Goal: Transaction & Acquisition: Purchase product/service

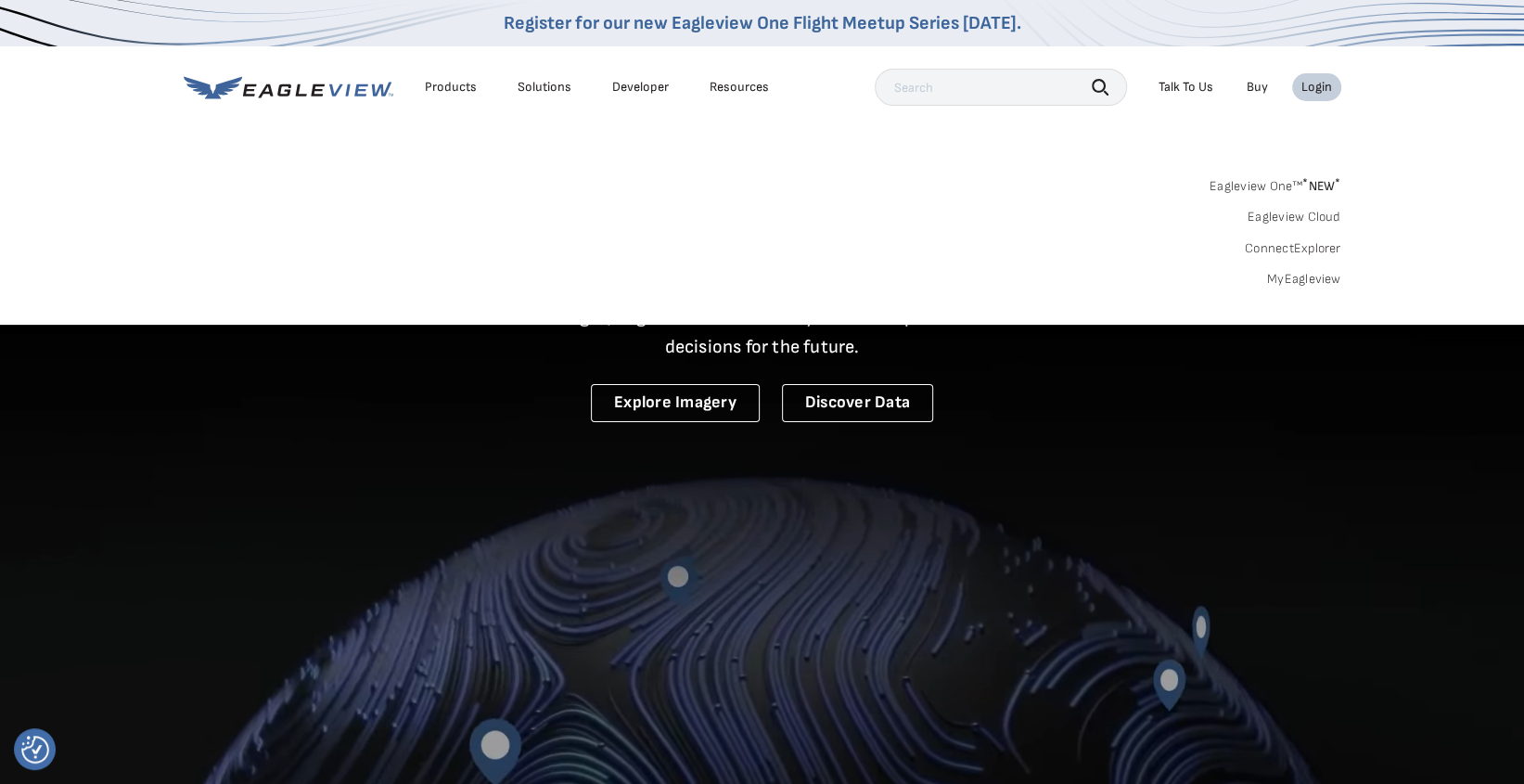
click at [1276, 280] on link "MyEagleview" at bounding box center [1304, 279] width 74 height 17
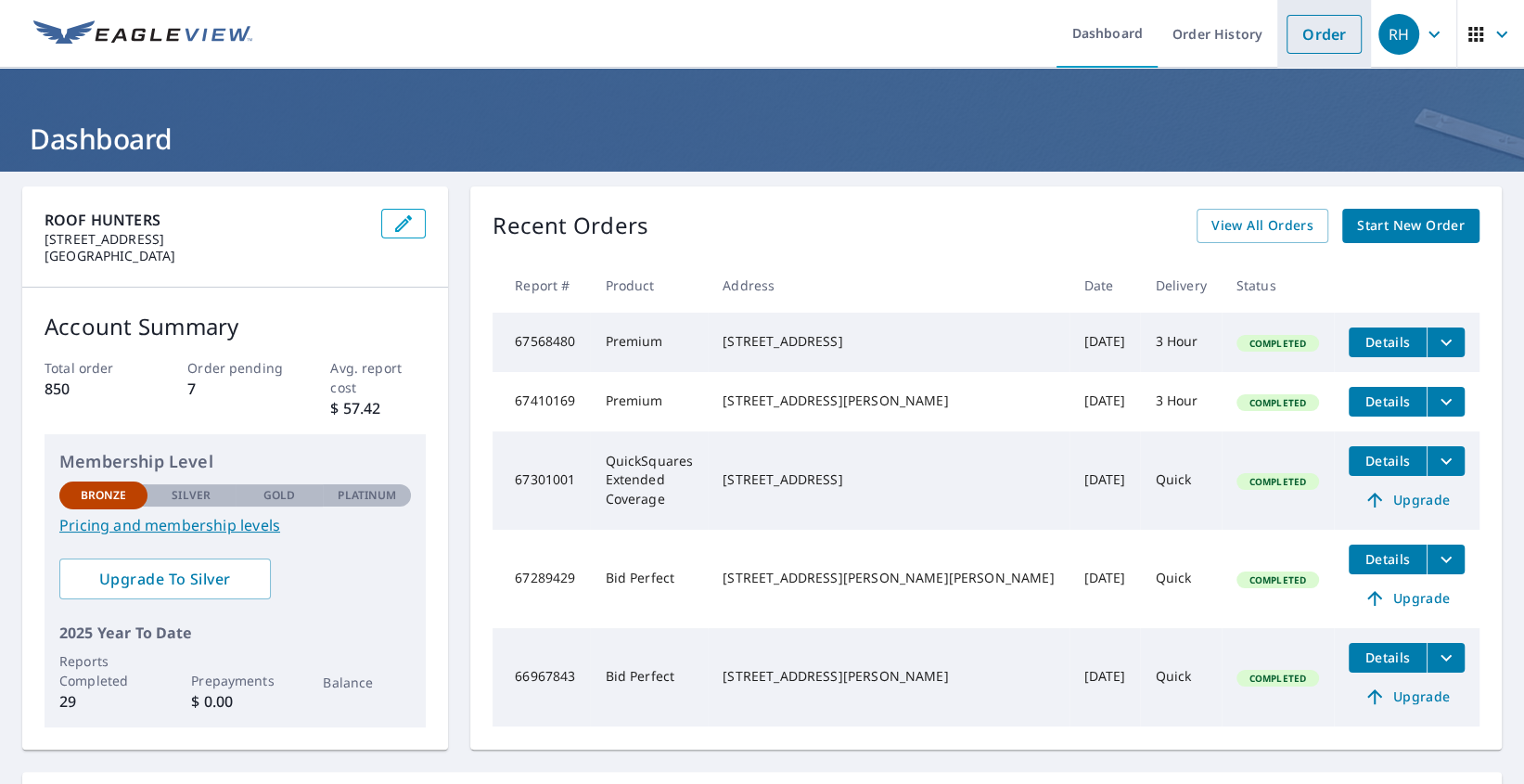
click at [1296, 37] on link "Order" at bounding box center [1323, 34] width 75 height 39
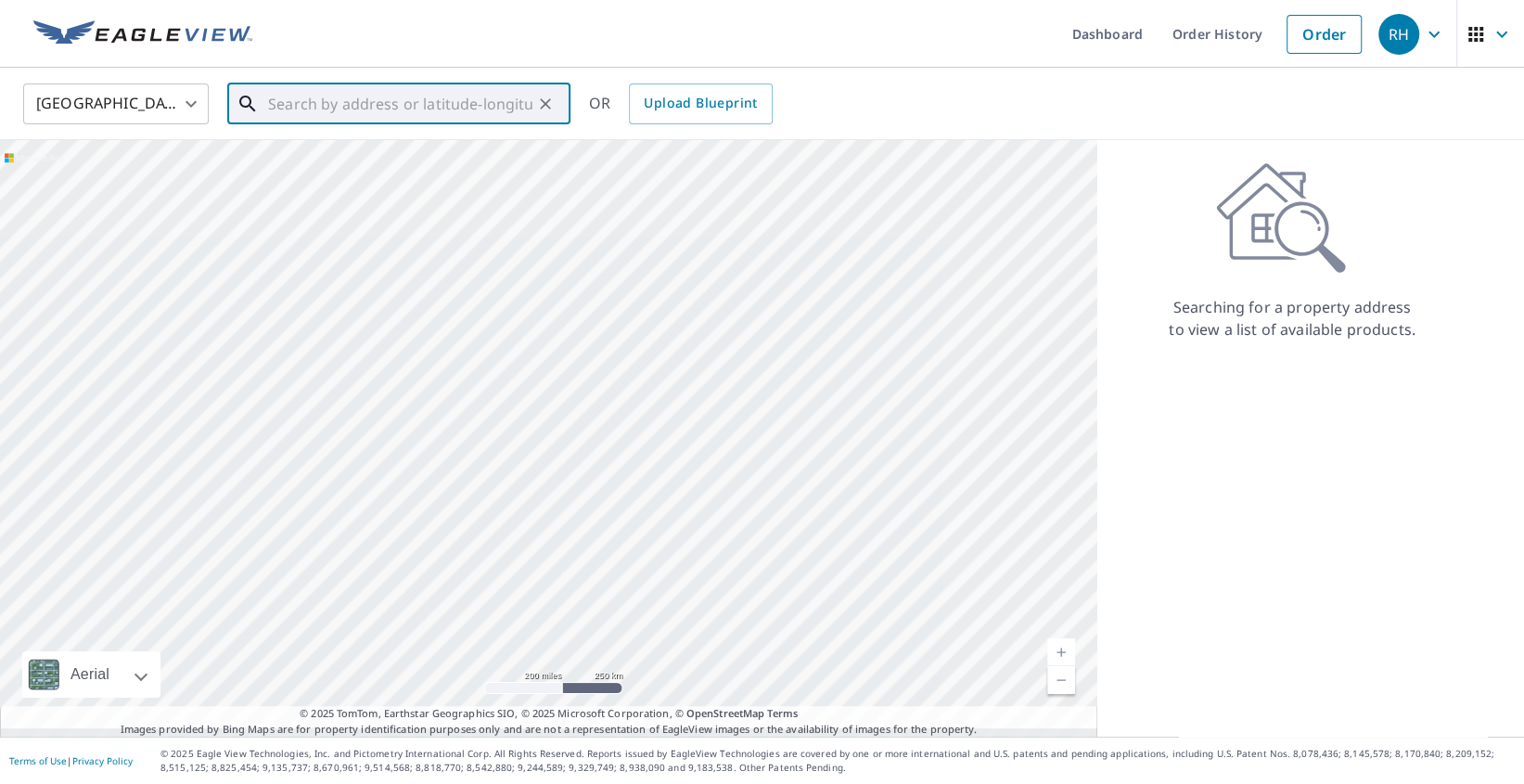
click at [317, 104] on input "text" at bounding box center [399, 103] width 264 height 52
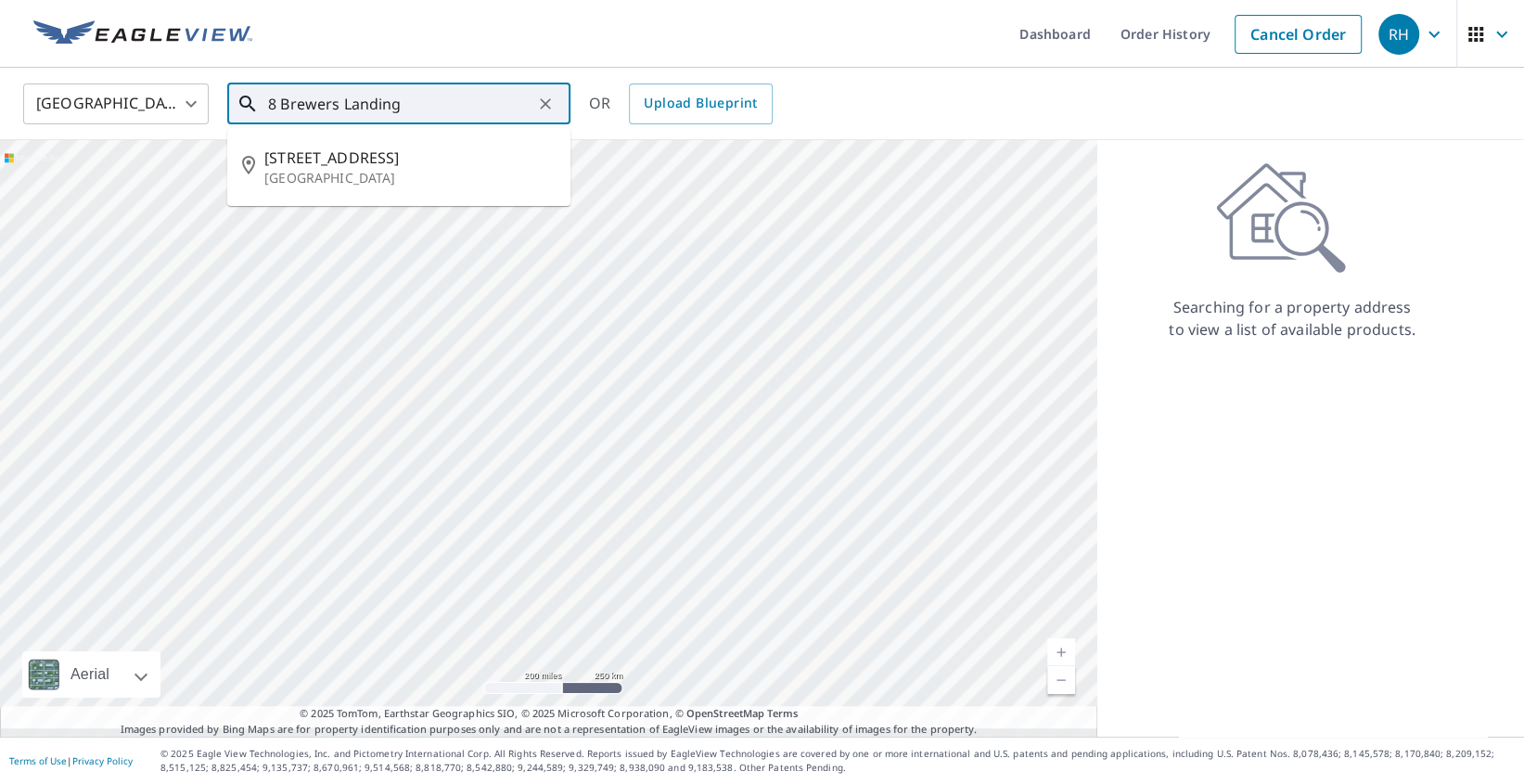
click at [458, 113] on input "8 Brewers Landing" at bounding box center [399, 103] width 264 height 52
type input "[STREET_ADDRESS]"
click at [540, 101] on icon "Clear" at bounding box center [546, 104] width 19 height 19
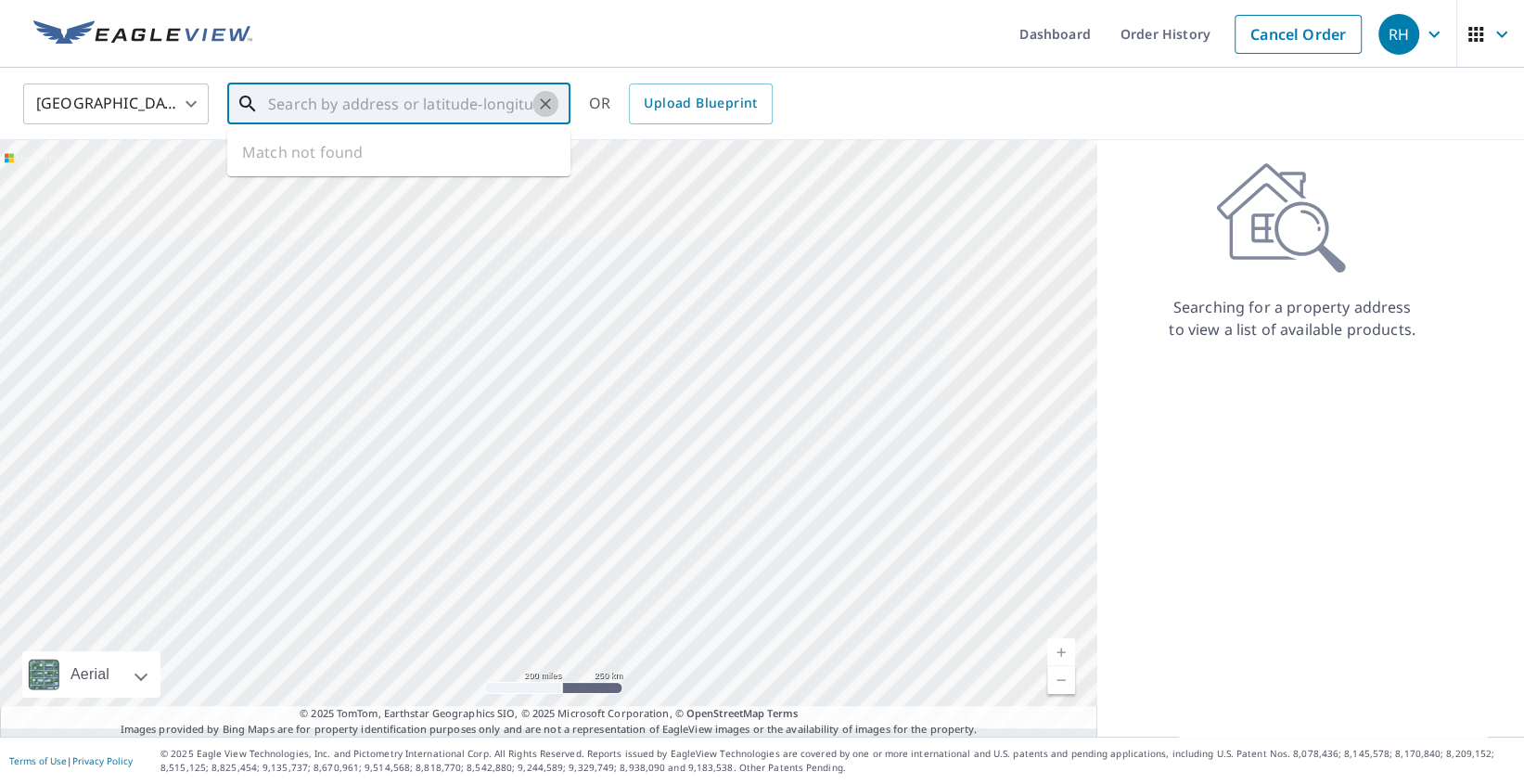
scroll to position [0, 0]
click at [331, 109] on input "text" at bounding box center [399, 103] width 264 height 52
click at [308, 177] on p "[GEOGRAPHIC_DATA]" at bounding box center [410, 178] width 291 height 19
type input "[STREET_ADDRESS]"
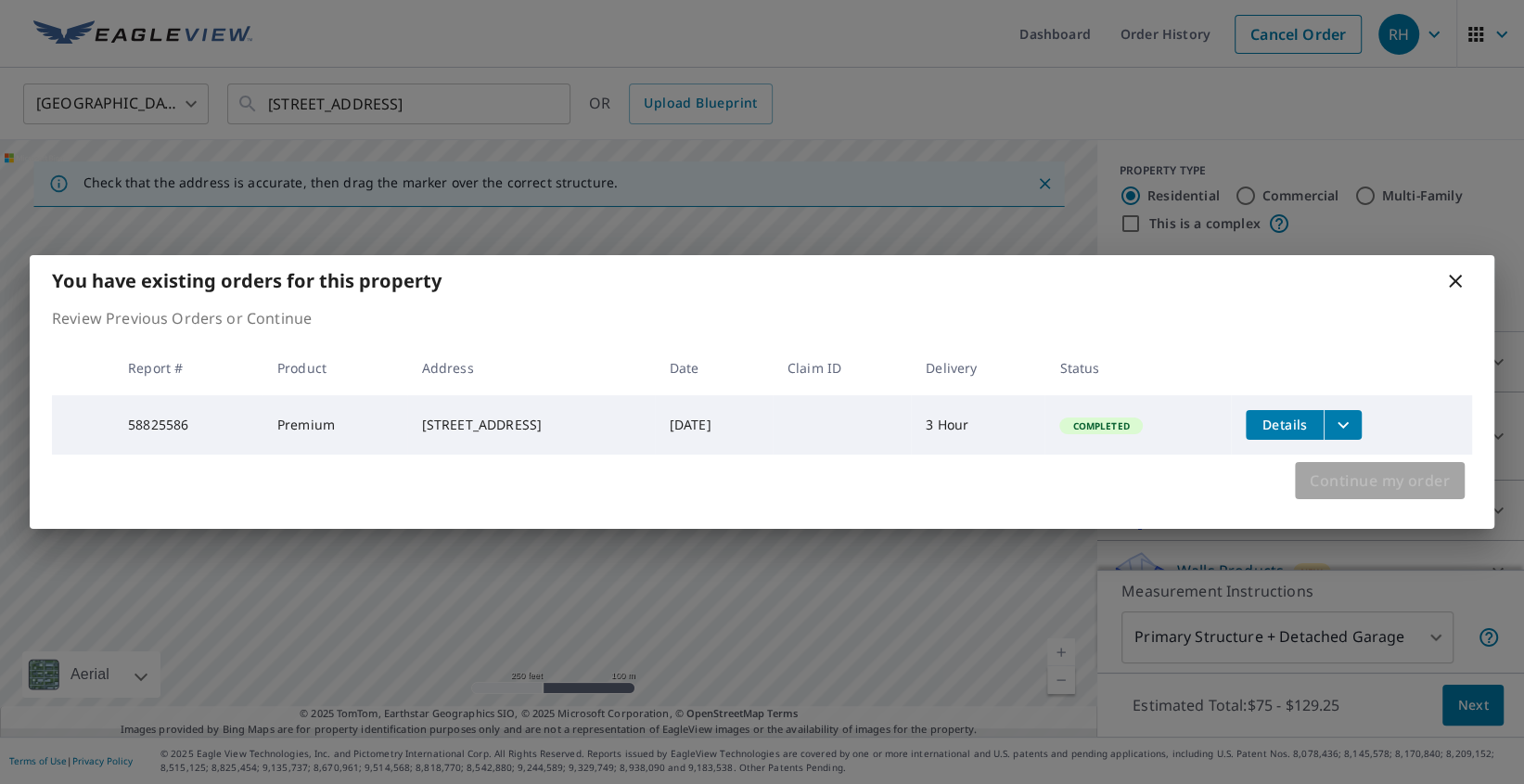
click at [1345, 492] on span "Continue my order" at bounding box center [1379, 479] width 140 height 26
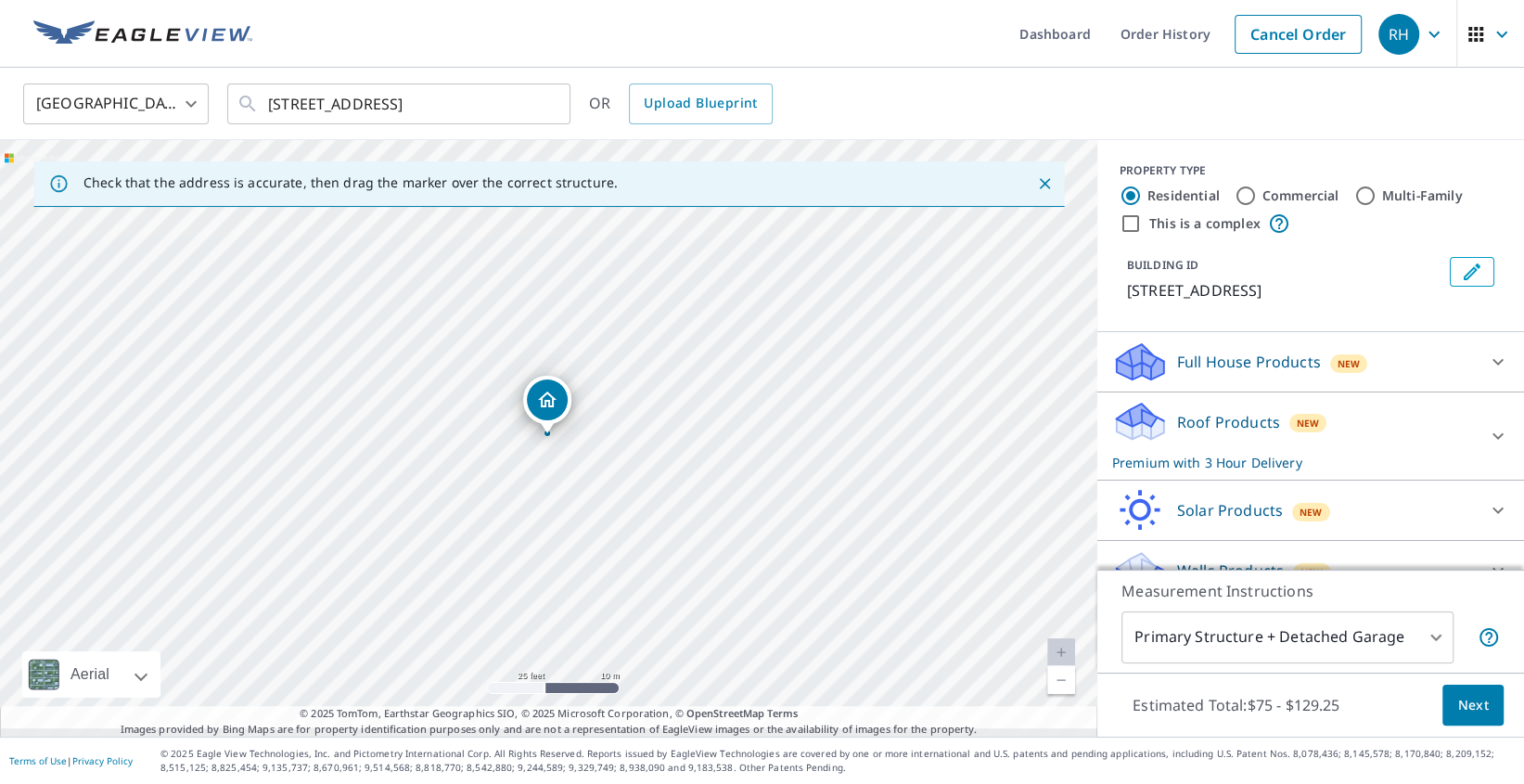
click at [1218, 472] on p "Premium with 3 Hour Delivery" at bounding box center [1294, 462] width 363 height 20
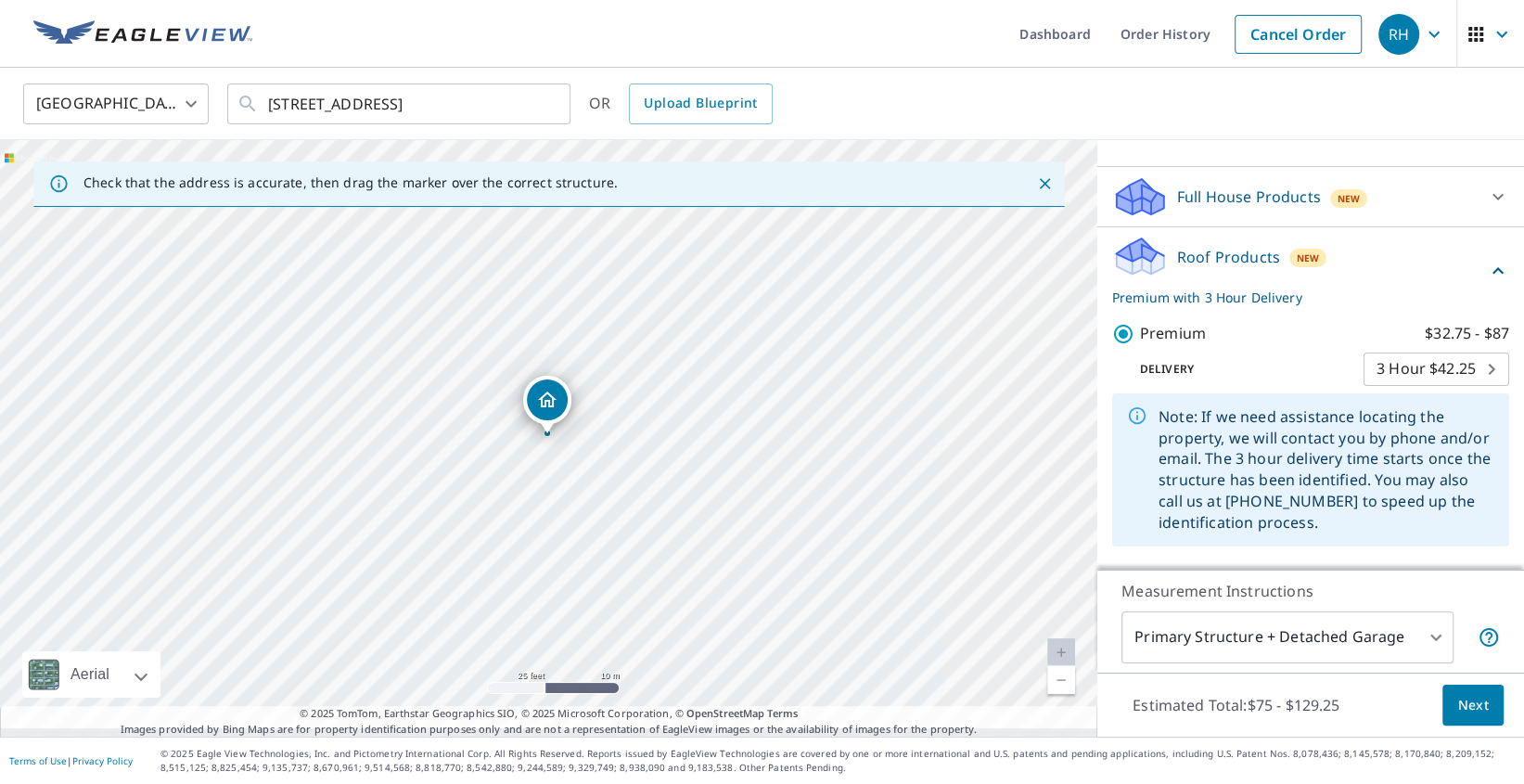
scroll to position [139, 0]
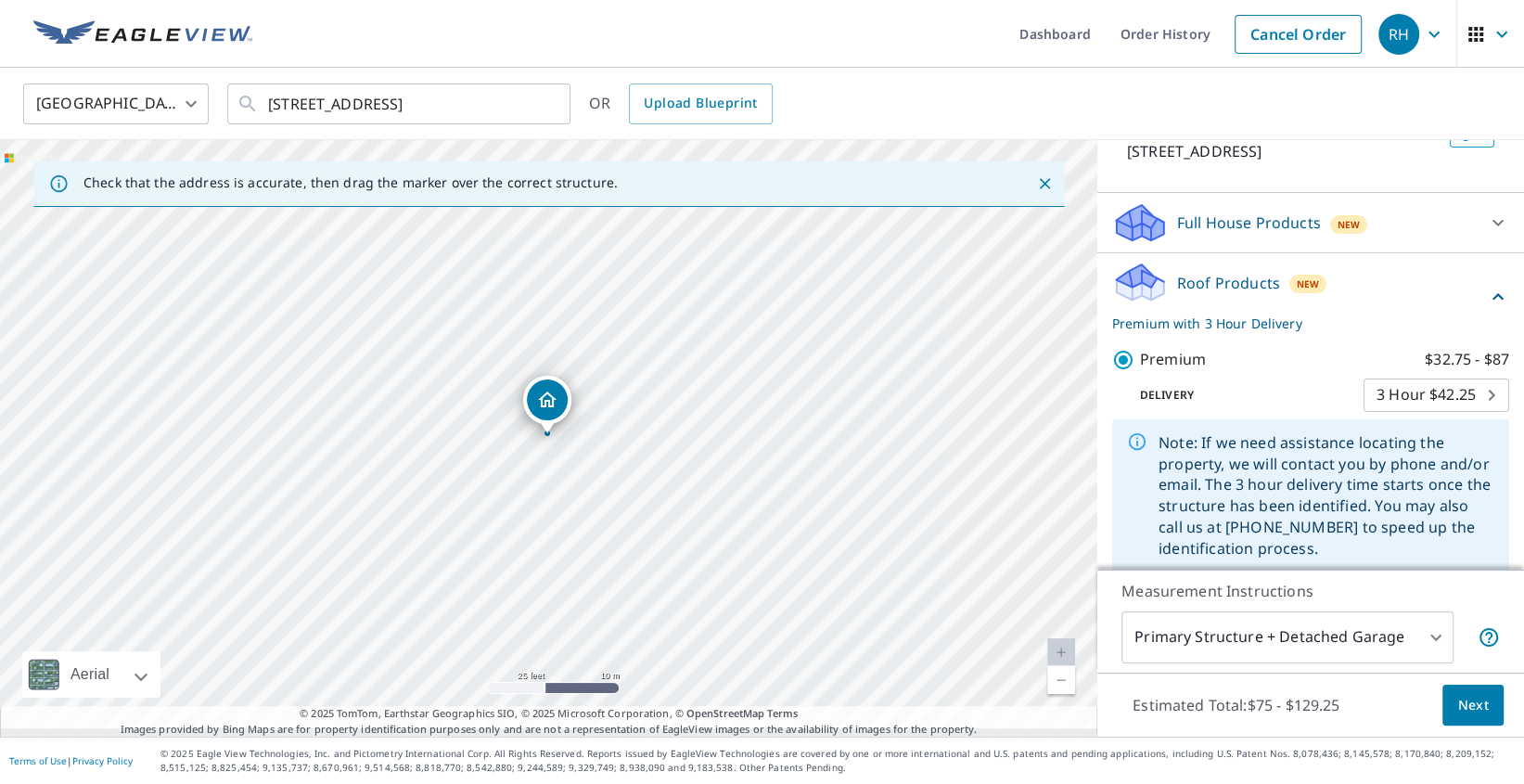
click at [1464, 693] on span "Next" at bounding box center [1472, 705] width 31 height 24
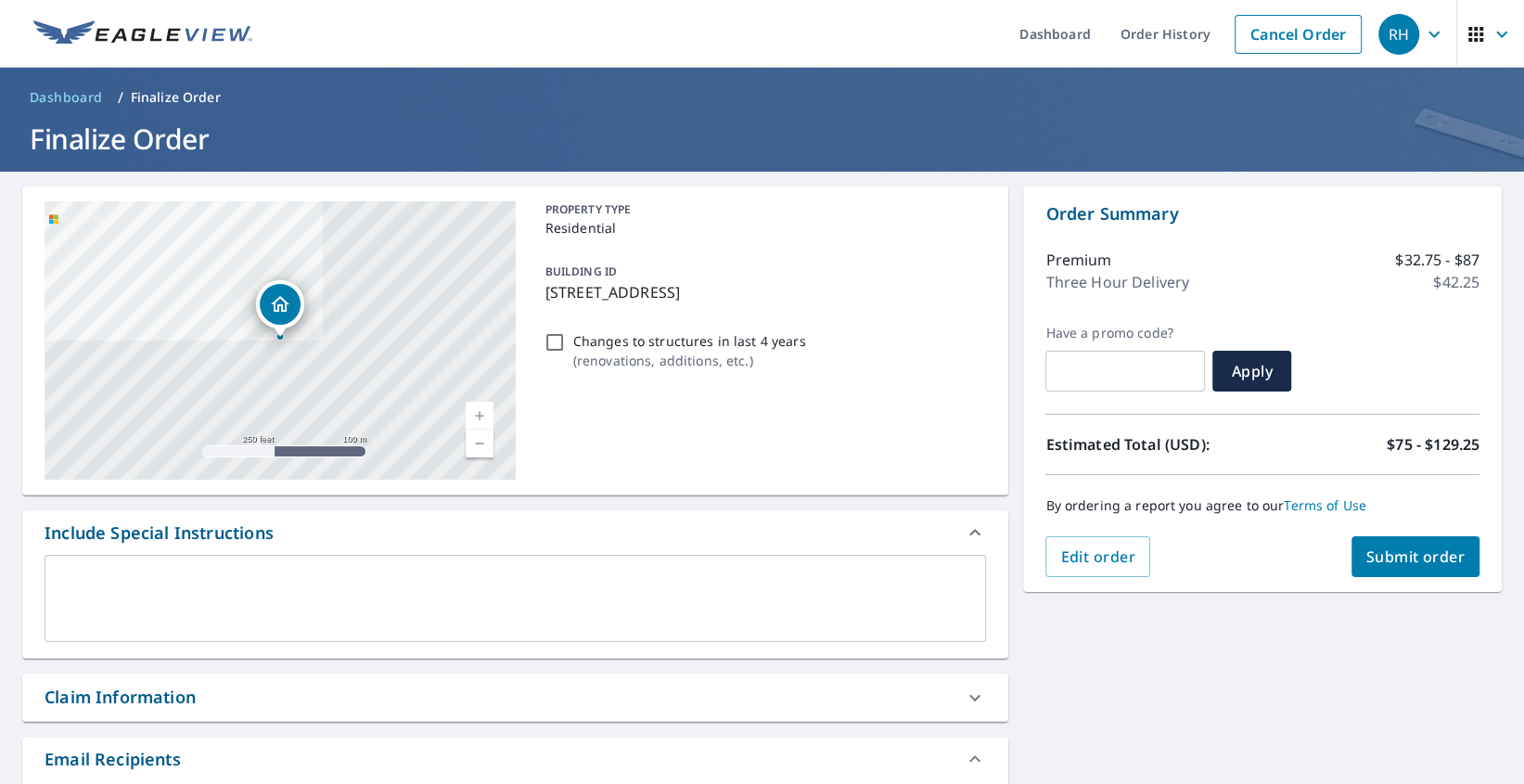
click at [558, 354] on input "Changes to structures in last 4 years ( renovations, additions, etc. )" at bounding box center [555, 342] width 23 height 23
checkbox input "true"
click at [1400, 551] on span "Submit order" at bounding box center [1415, 557] width 99 height 21
checkbox input "true"
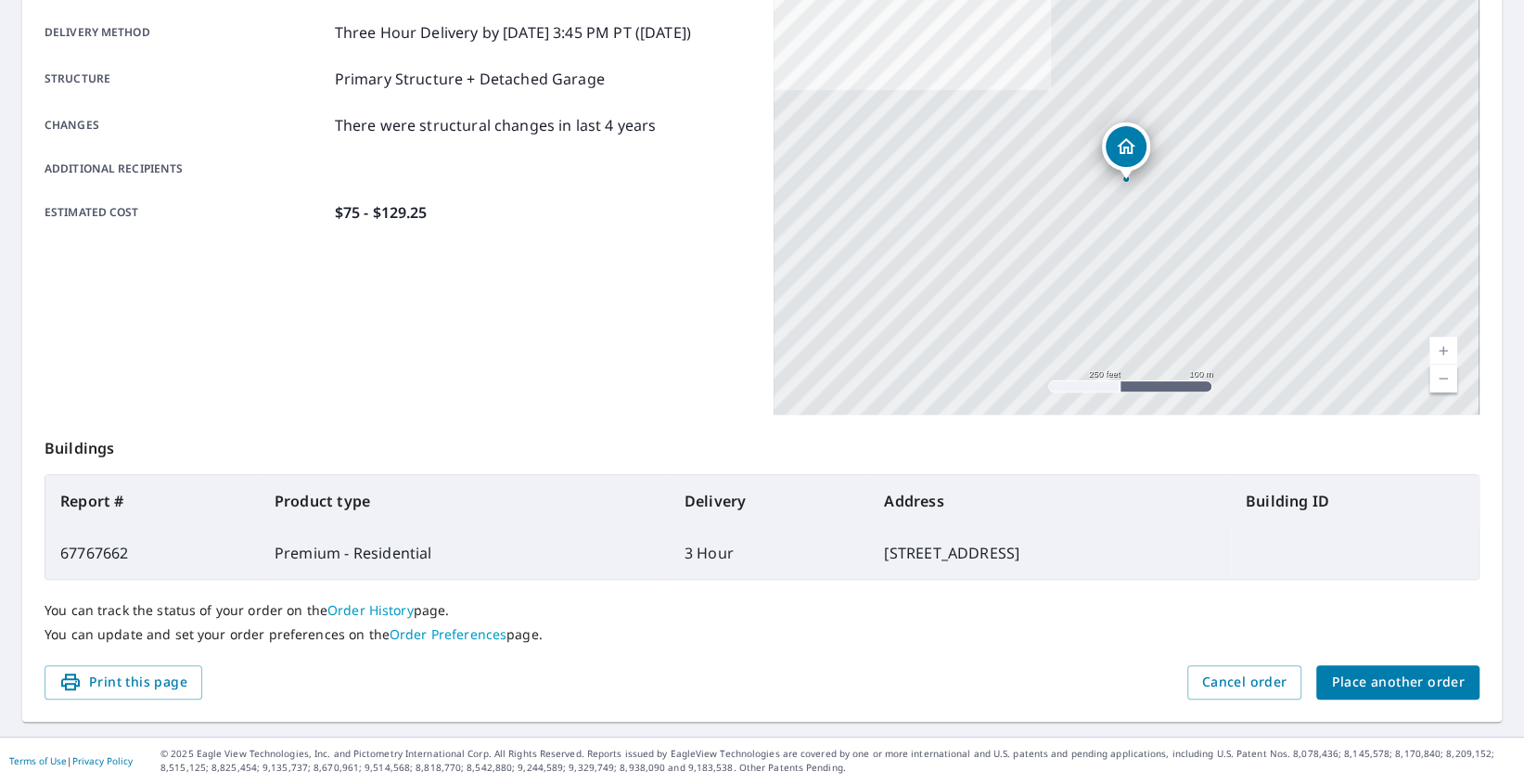
scroll to position [320, 0]
